Goal: Task Accomplishment & Management: Manage account settings

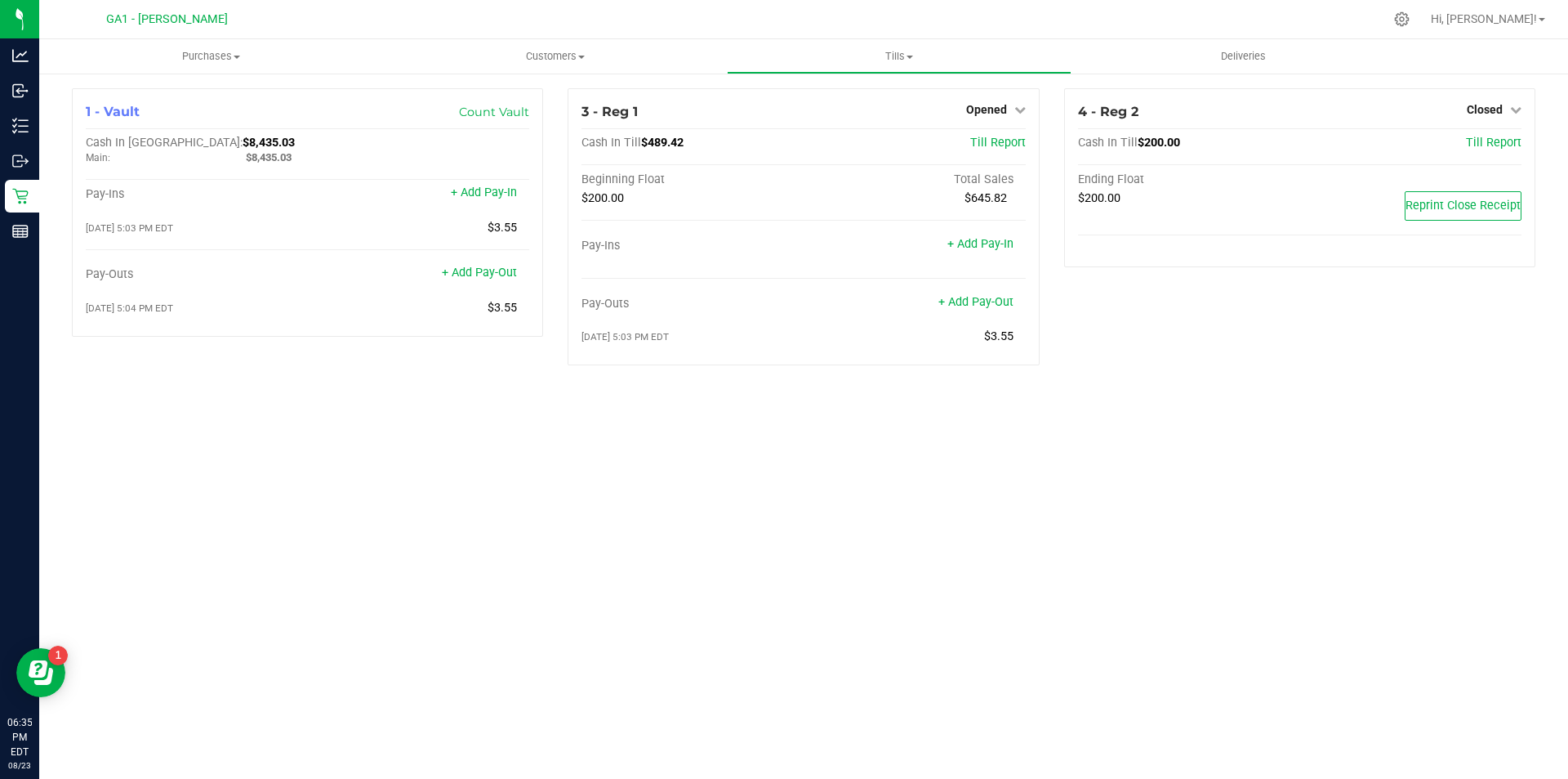
click at [1339, 618] on div "Purchases Summary of purchases Fulfillment All purchases Customers All customer…" at bounding box center [804, 409] width 1529 height 740
click at [1325, 429] on div "Purchases Summary of purchases Fulfillment All purchases Customers All customer…" at bounding box center [804, 409] width 1529 height 740
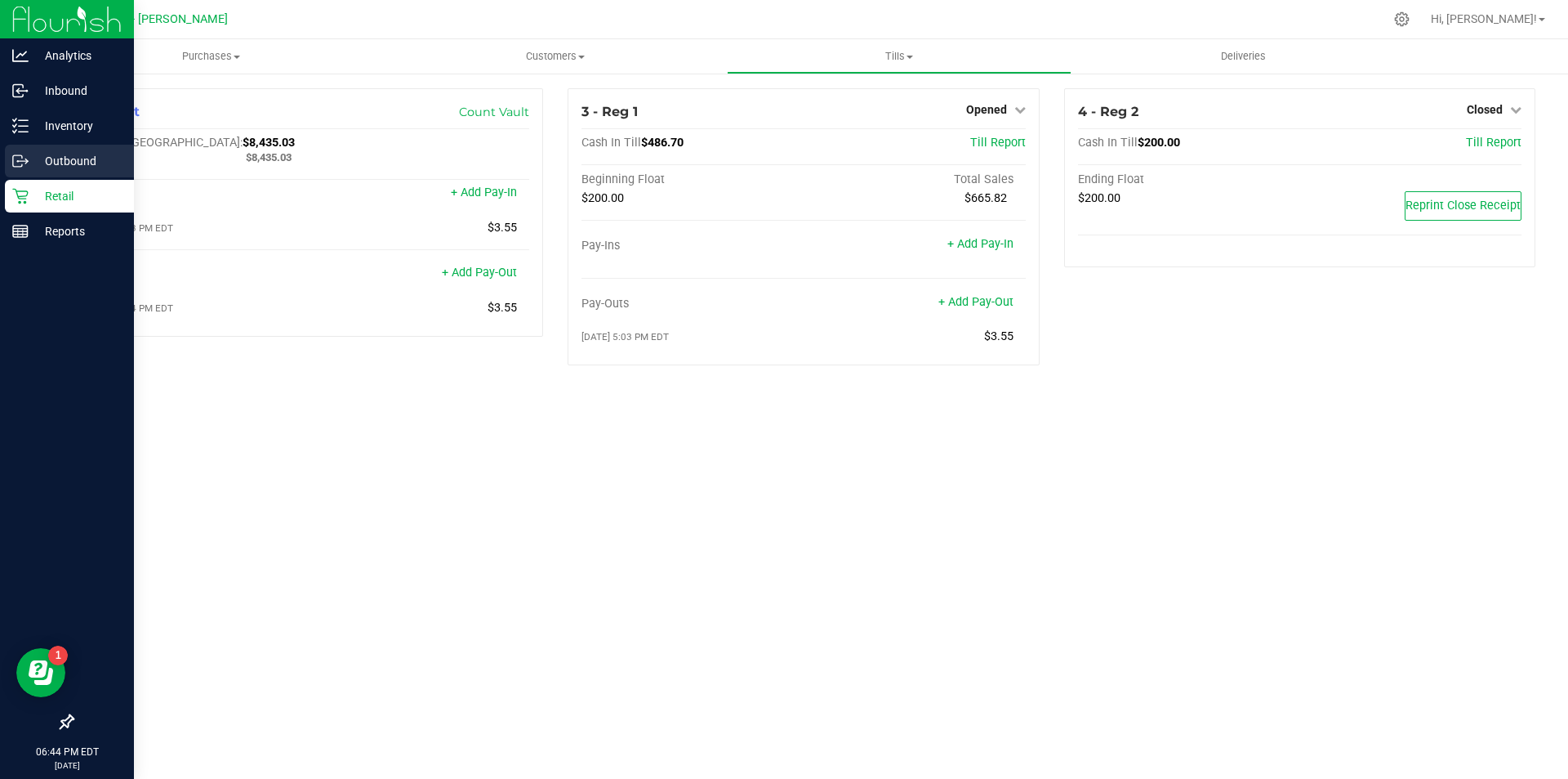
click at [71, 167] on p "Outbound" at bounding box center [77, 161] width 98 height 19
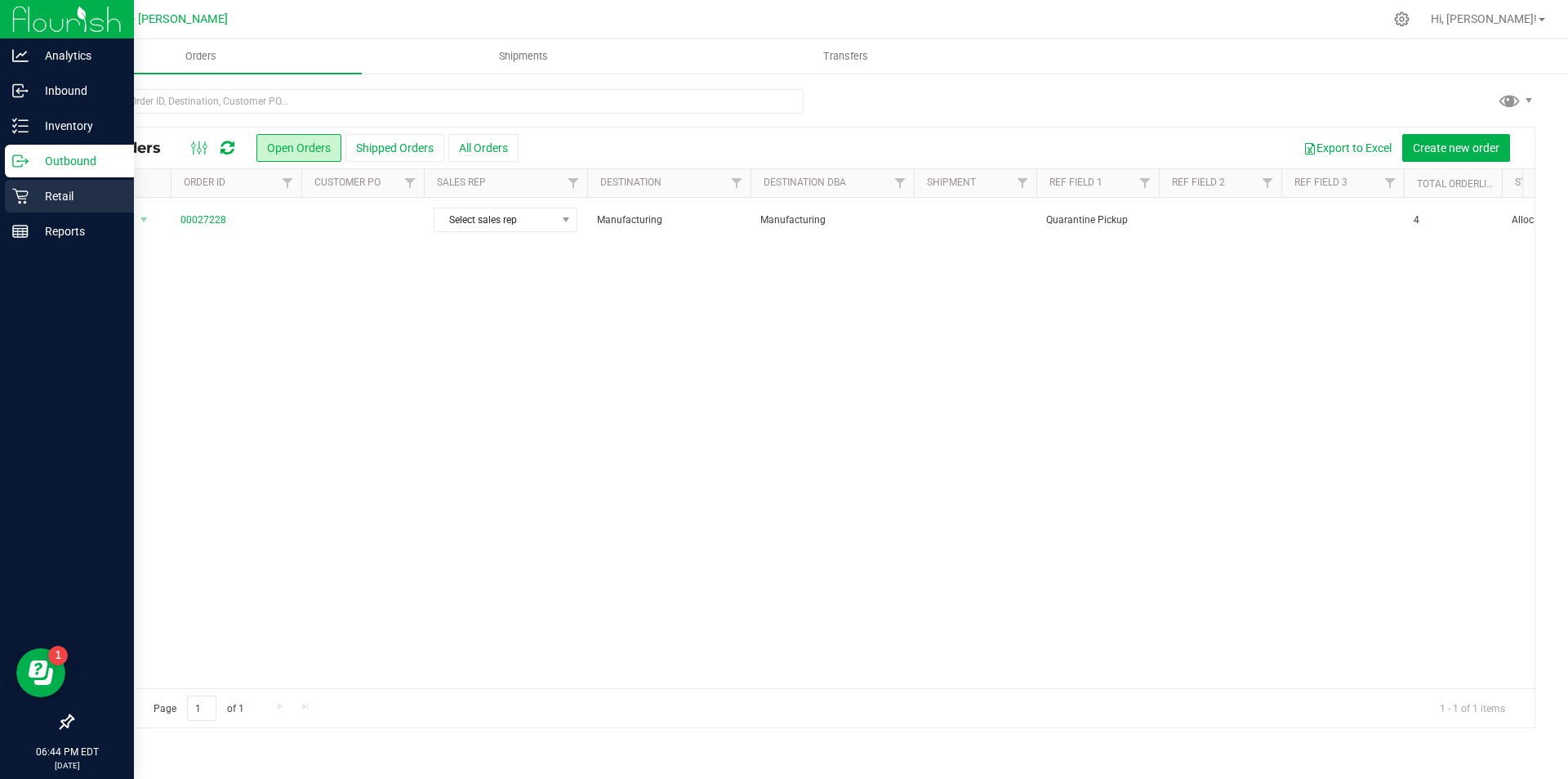
click at [68, 188] on p "Retail" at bounding box center [77, 196] width 98 height 19
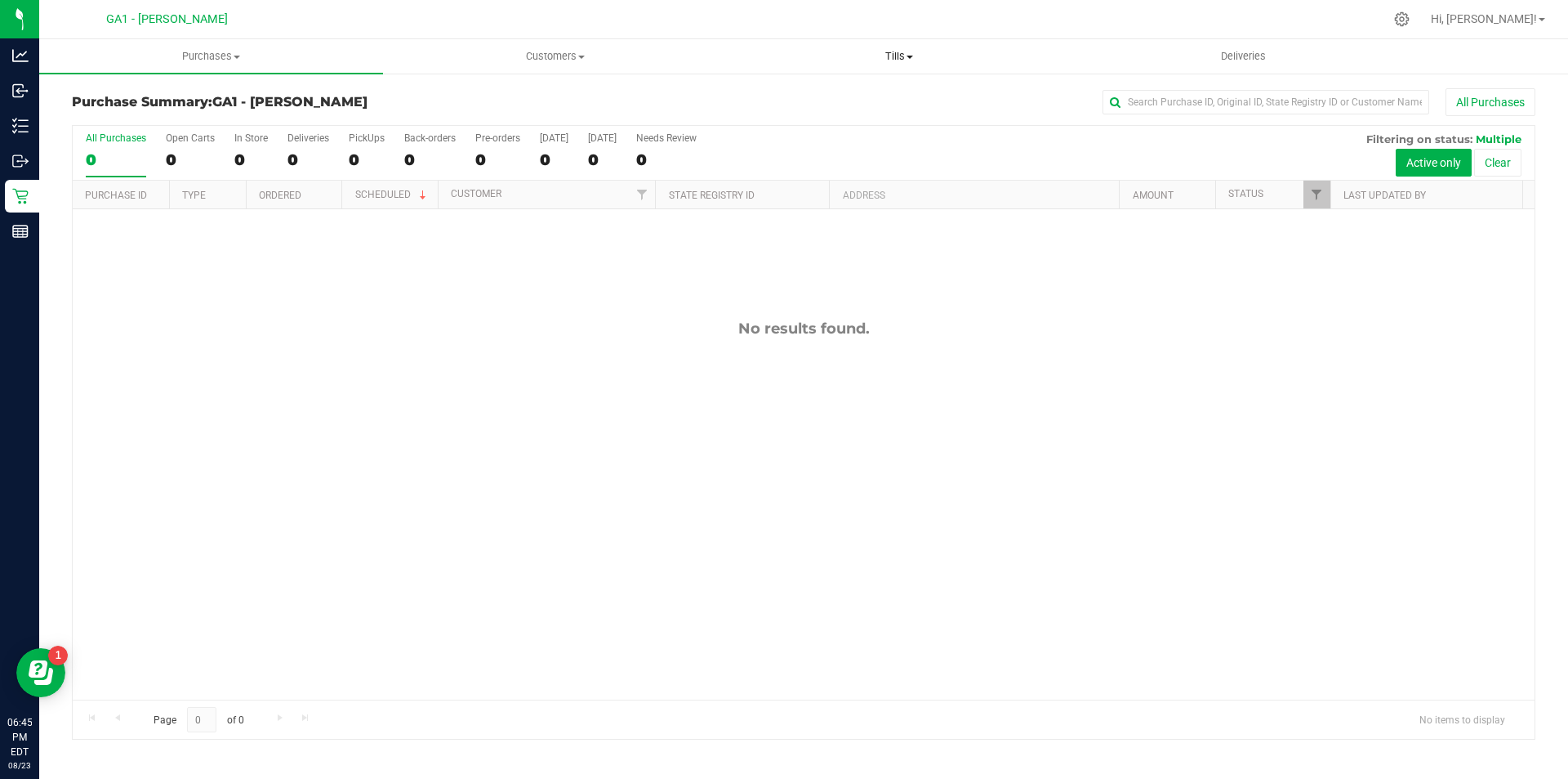
click at [891, 59] on span "Tills" at bounding box center [898, 57] width 342 height 15
click at [781, 105] on span "Manage tills" at bounding box center [782, 98] width 110 height 14
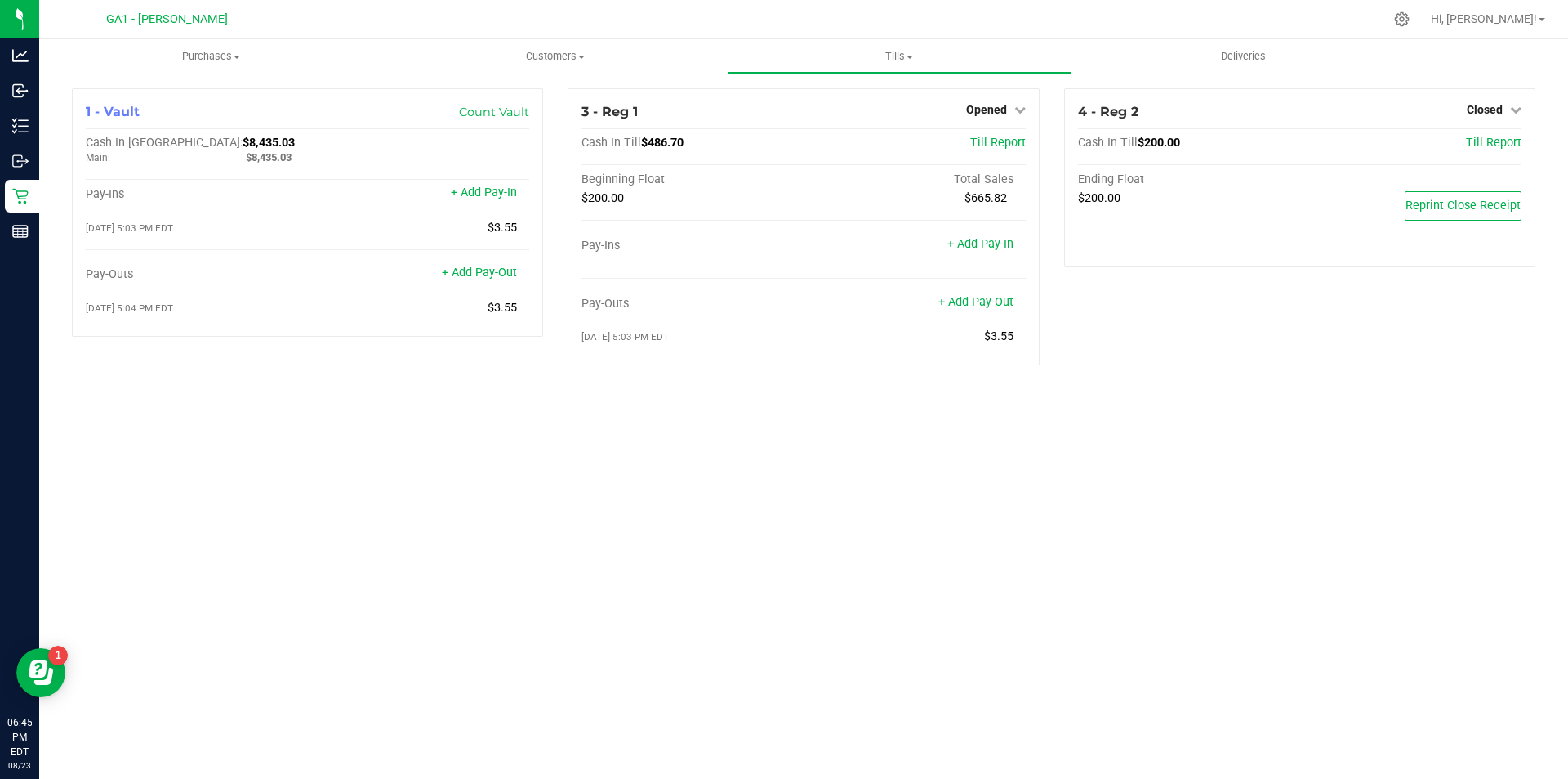
click at [744, 484] on div "Purchases Summary of purchases Fulfillment All purchases Customers All customer…" at bounding box center [804, 409] width 1529 height 740
click at [981, 438] on div "Purchases Summary of purchases Fulfillment All purchases Customers All customer…" at bounding box center [804, 409] width 1529 height 740
click at [956, 526] on div "Purchases Summary of purchases Fulfillment All purchases Customers All customer…" at bounding box center [804, 409] width 1529 height 740
click at [956, 530] on div "Purchases Summary of purchases Fulfillment All purchases Customers All customer…" at bounding box center [804, 409] width 1529 height 740
click at [977, 115] on span "Opened" at bounding box center [986, 110] width 41 height 13
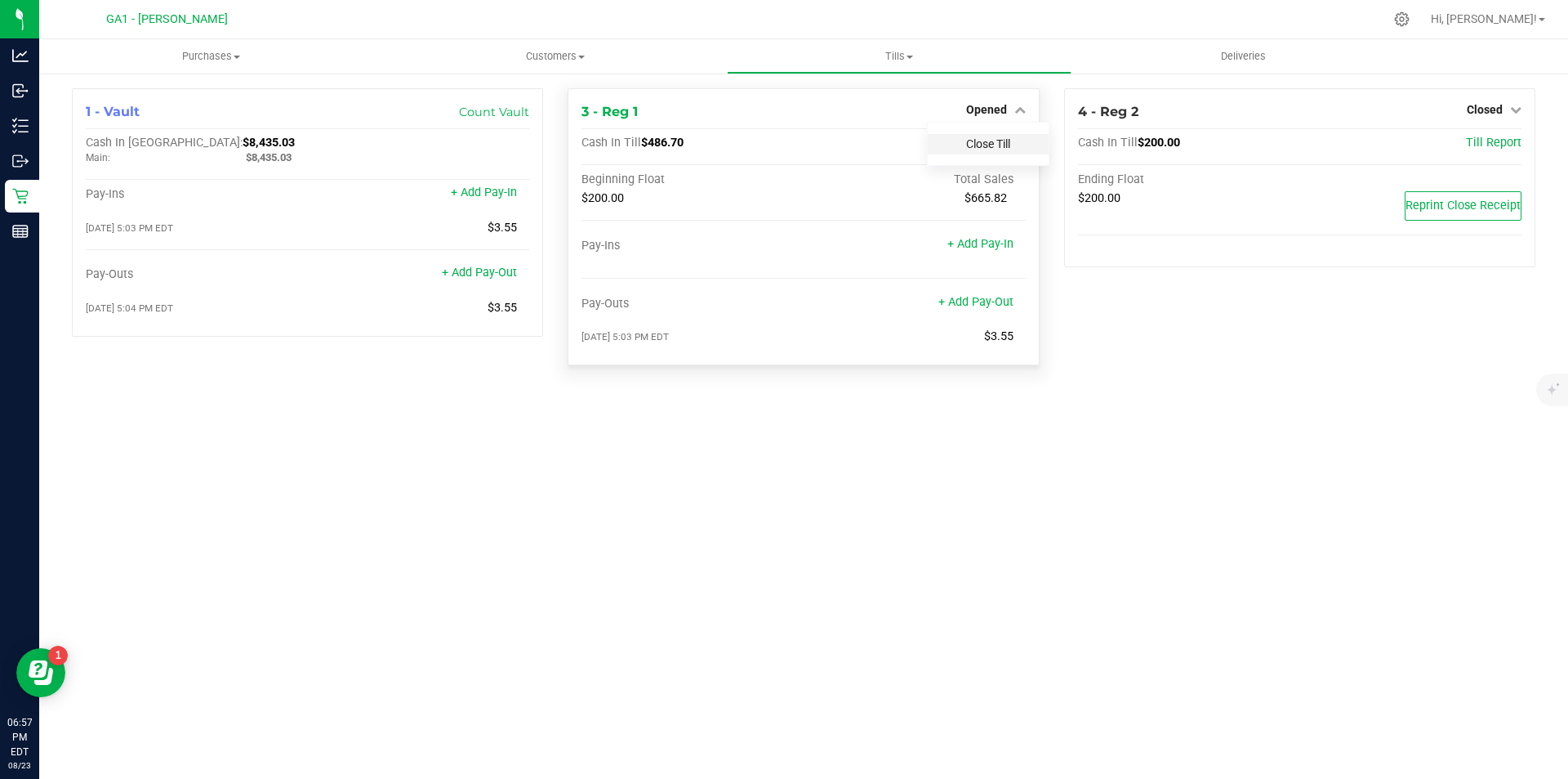
click at [978, 137] on link "Close Till" at bounding box center [988, 144] width 44 height 13
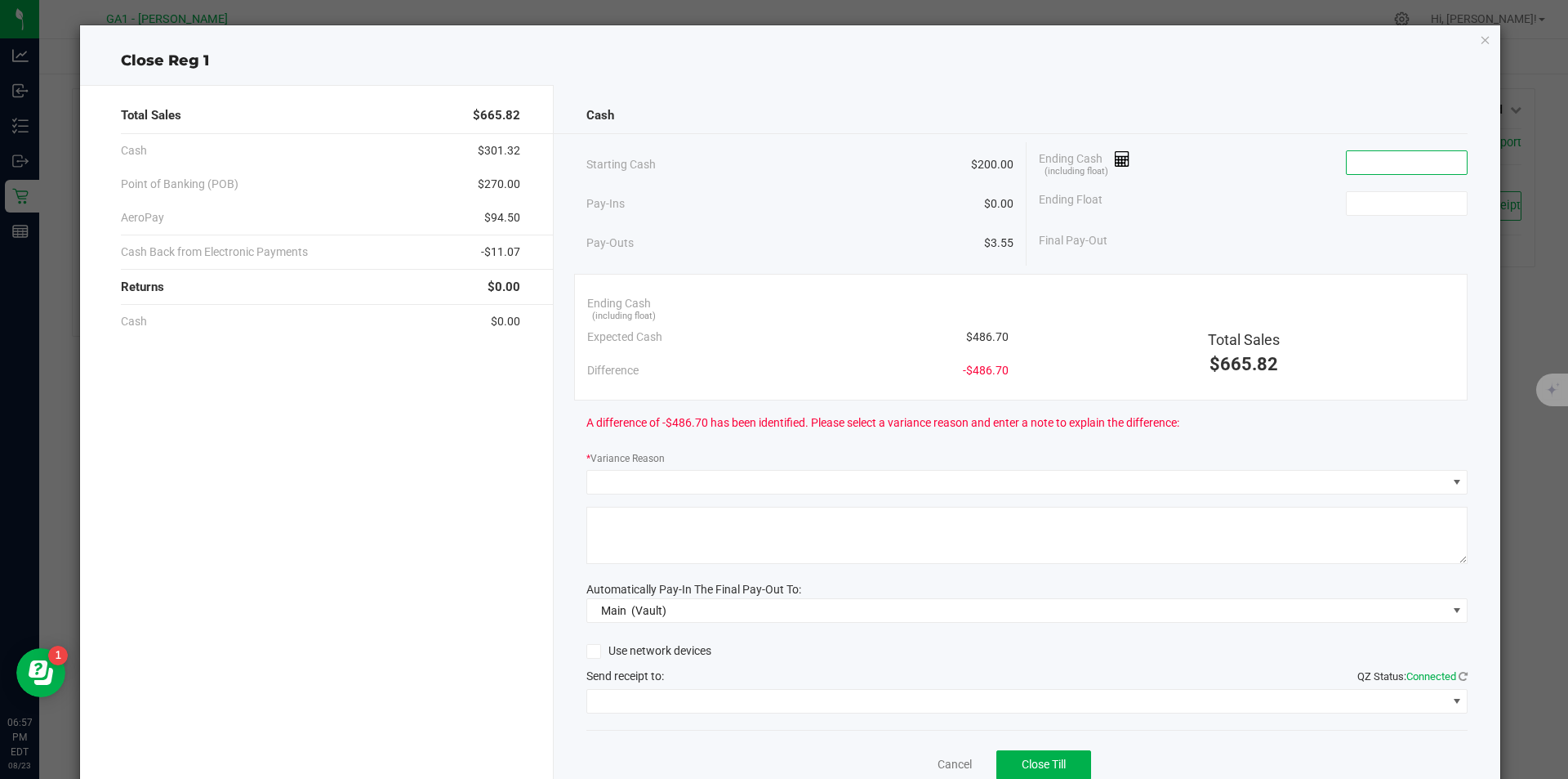
click at [1422, 153] on input at bounding box center [1407, 162] width 120 height 23
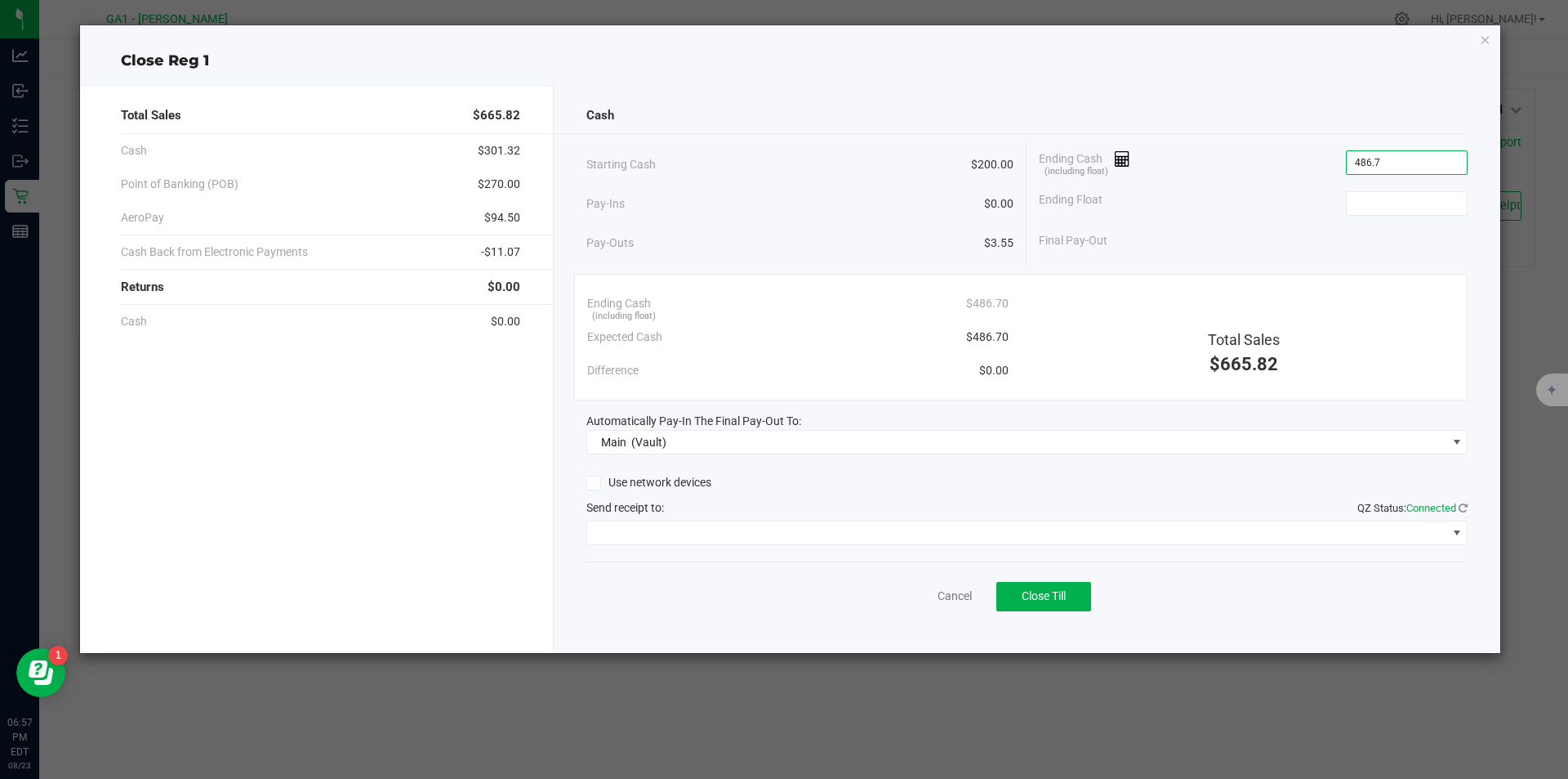
type input "$486.70"
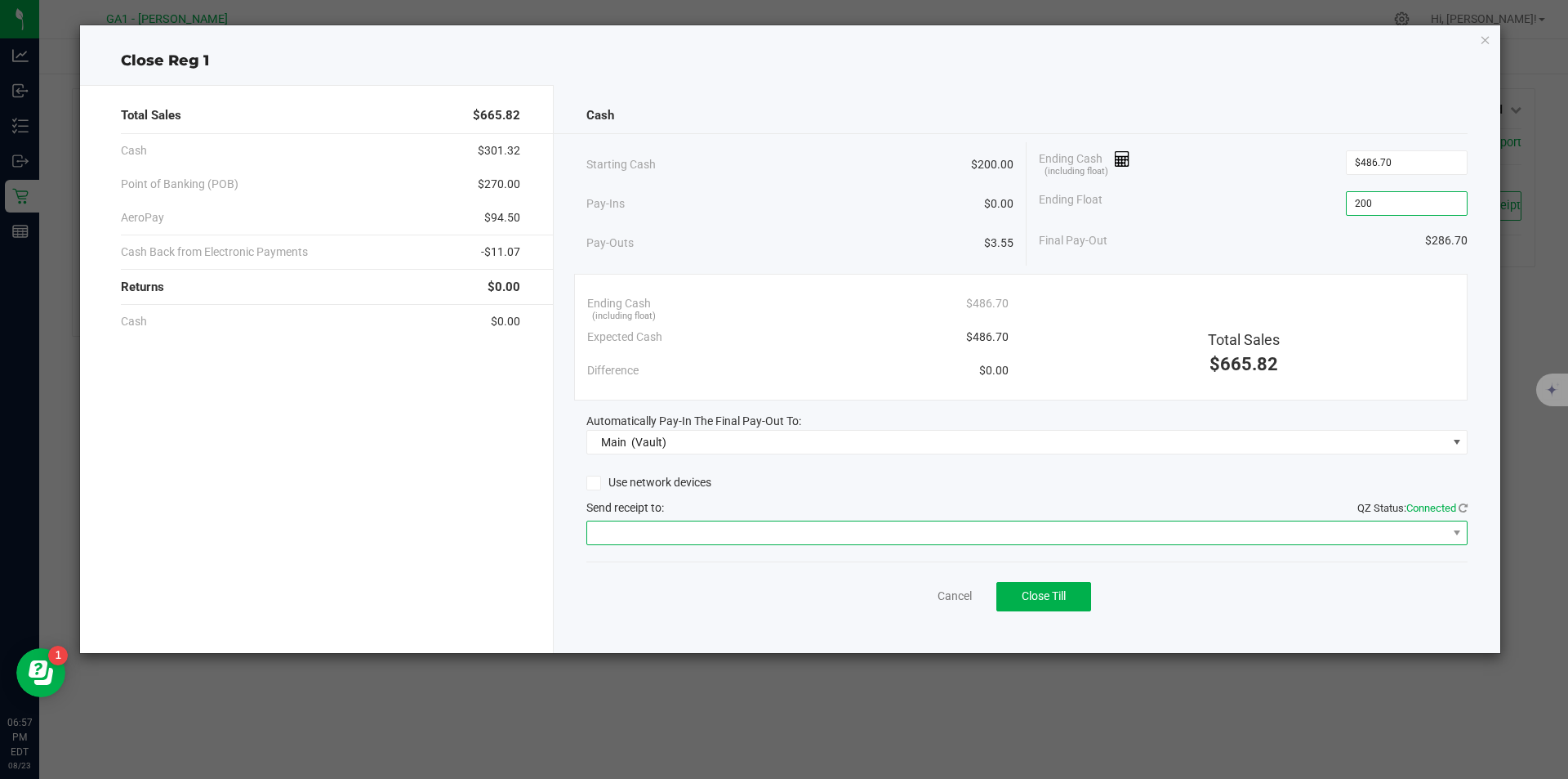
type input "$200.00"
click at [785, 525] on span at bounding box center [1017, 532] width 860 height 23
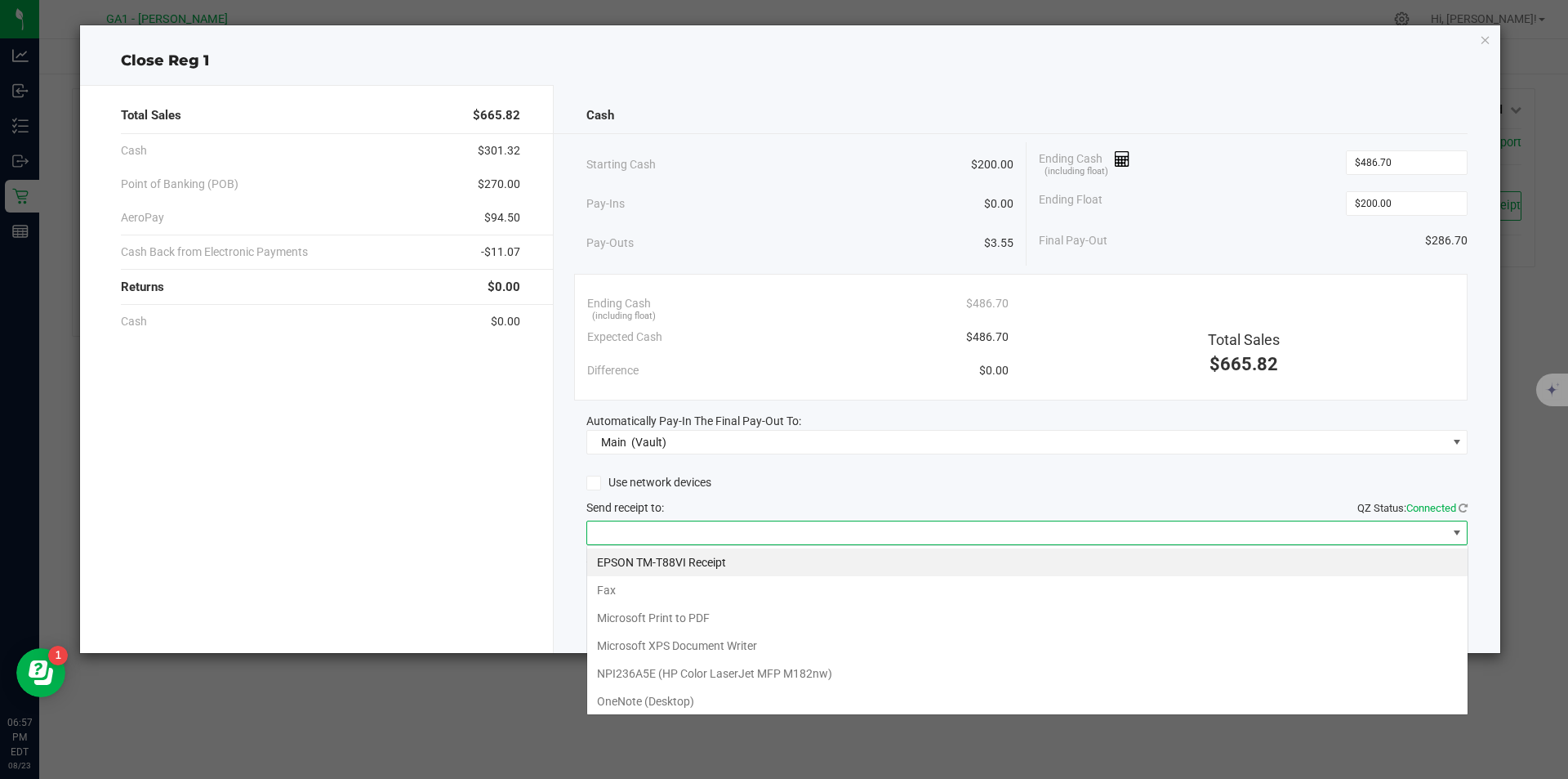
scroll to position [24, 881]
click at [774, 551] on Receipt "EPSON TM-T88VI Receipt" at bounding box center [1027, 561] width 881 height 28
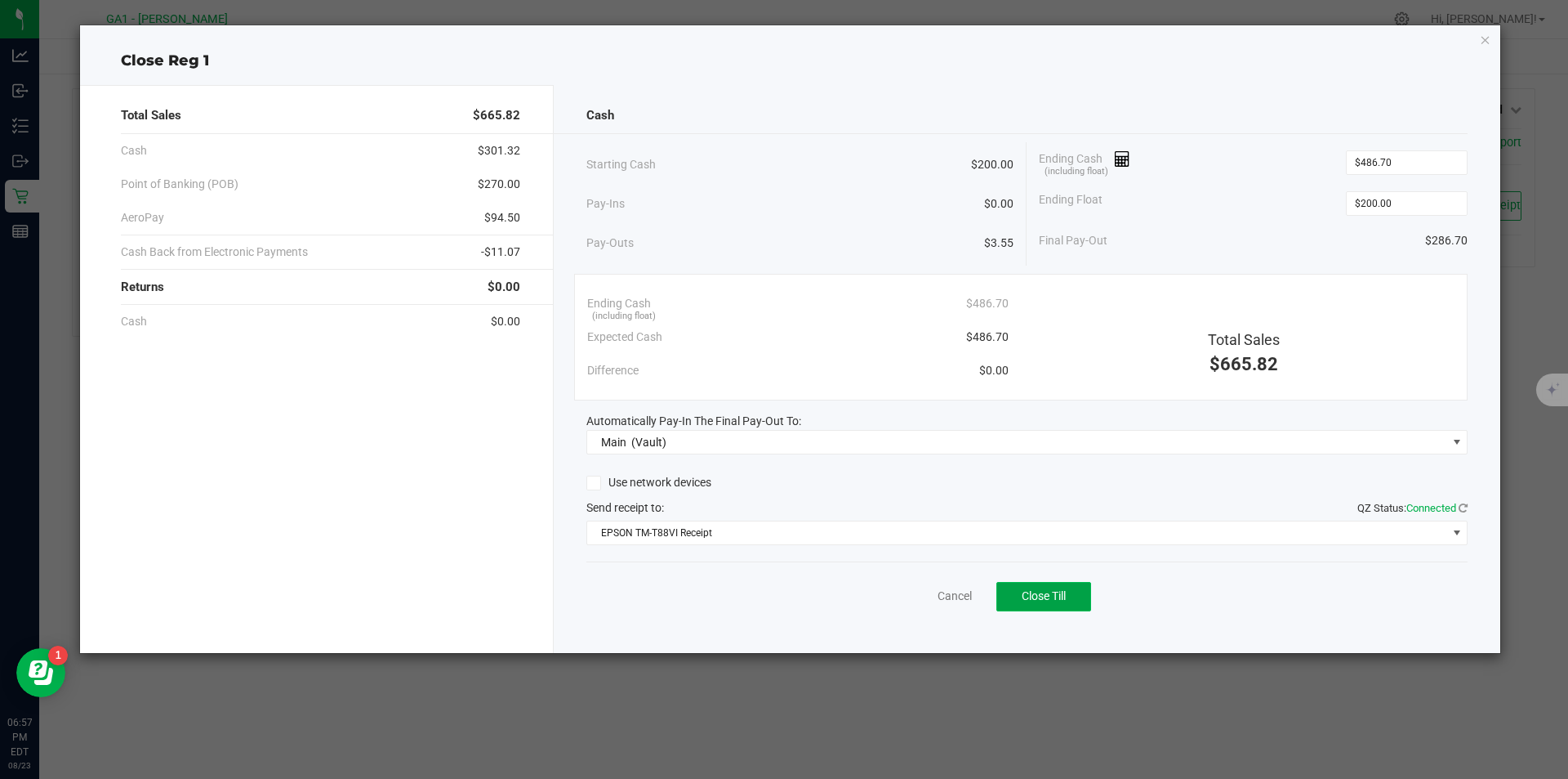
click at [1065, 587] on button "Close Till" at bounding box center [1043, 596] width 94 height 29
